Goal: Navigation & Orientation: Find specific page/section

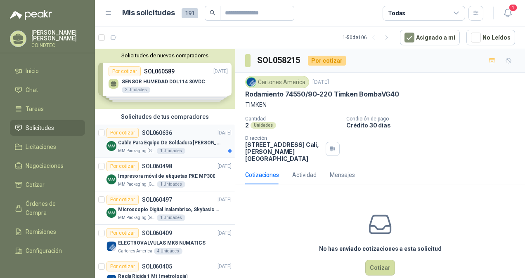
click at [199, 147] on div "Cable Para Equipo De Soldadura [PERSON_NAME]" at bounding box center [175, 143] width 114 height 10
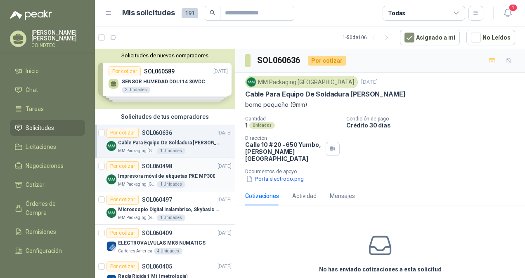
click at [198, 174] on p "Impresora móvil de etiquetas PXE MP300" at bounding box center [166, 177] width 97 height 8
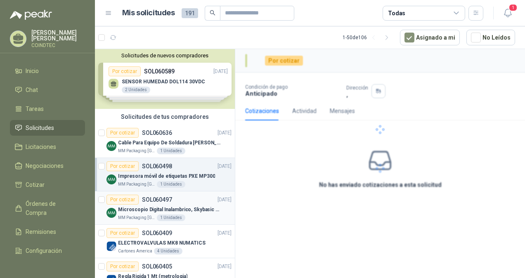
click at [199, 206] on p "Microscopio Digital Inalambrico, Skybasic 50x-1000x, Ampliac" at bounding box center [169, 210] width 103 height 8
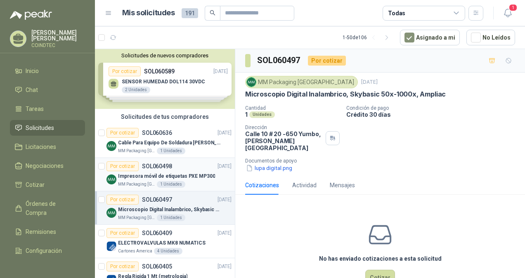
click at [187, 173] on p "Impresora móvil de etiquetas PXE MP300" at bounding box center [166, 177] width 97 height 8
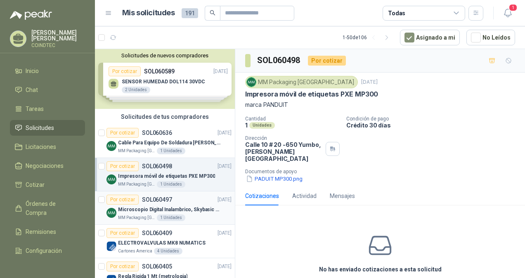
scroll to position [41, 0]
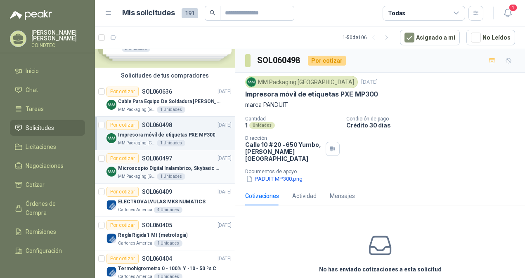
click at [199, 179] on div "MM Packaging Colombia 1 Unidades" at bounding box center [175, 176] width 114 height 7
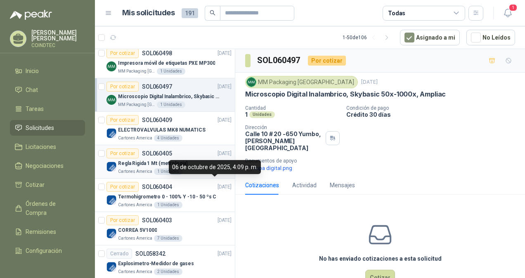
scroll to position [124, 0]
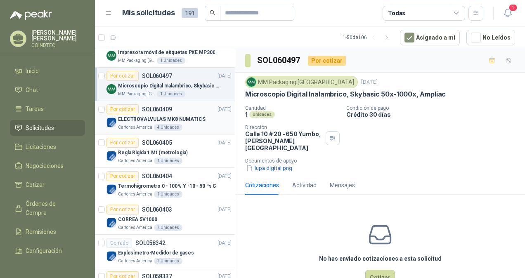
click at [192, 120] on p "ELECTROVALVULAS MK8 NUMATICS" at bounding box center [162, 120] width 88 height 8
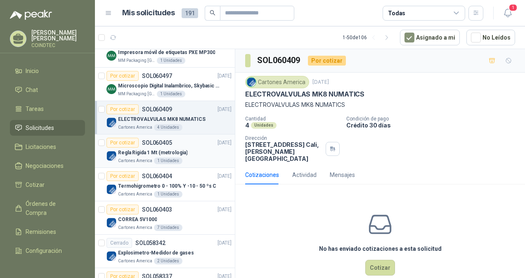
scroll to position [165, 0]
